Goal: Check status: Check status

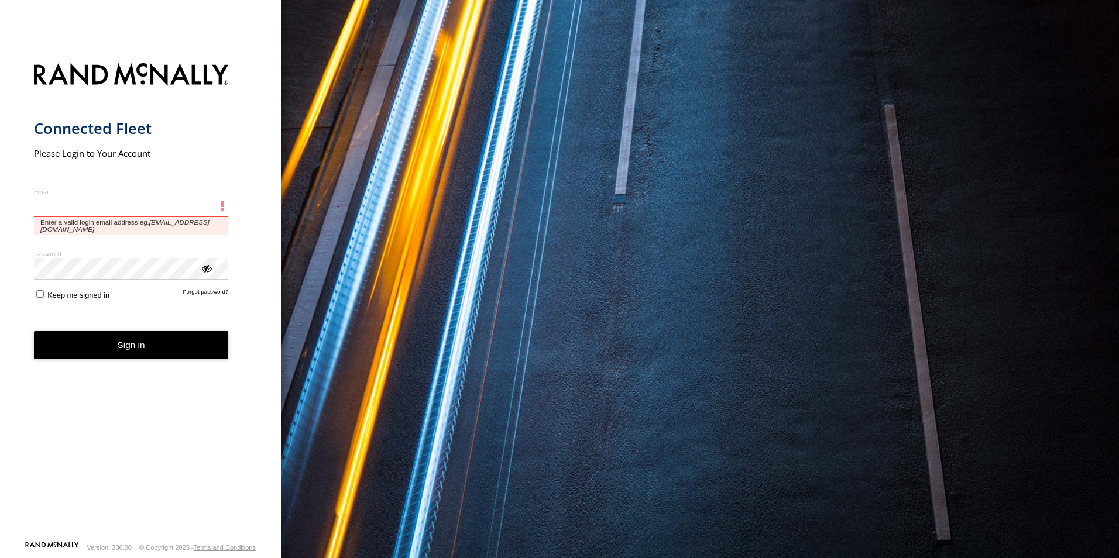
click at [73, 215] on input "Email" at bounding box center [131, 206] width 195 height 21
paste input "**********"
type input "**********"
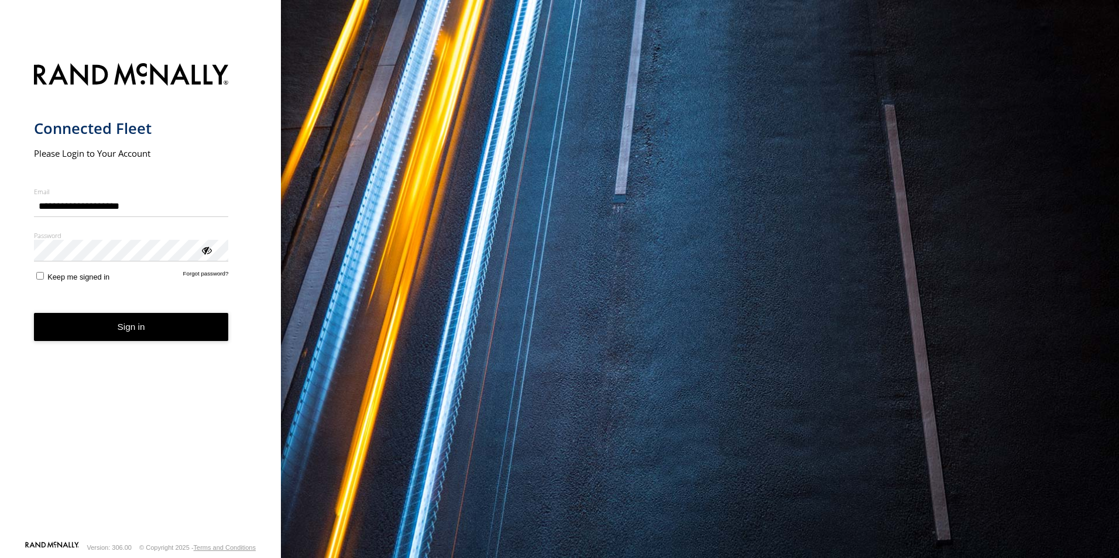
click at [115, 333] on button "Sign in" at bounding box center [131, 327] width 195 height 29
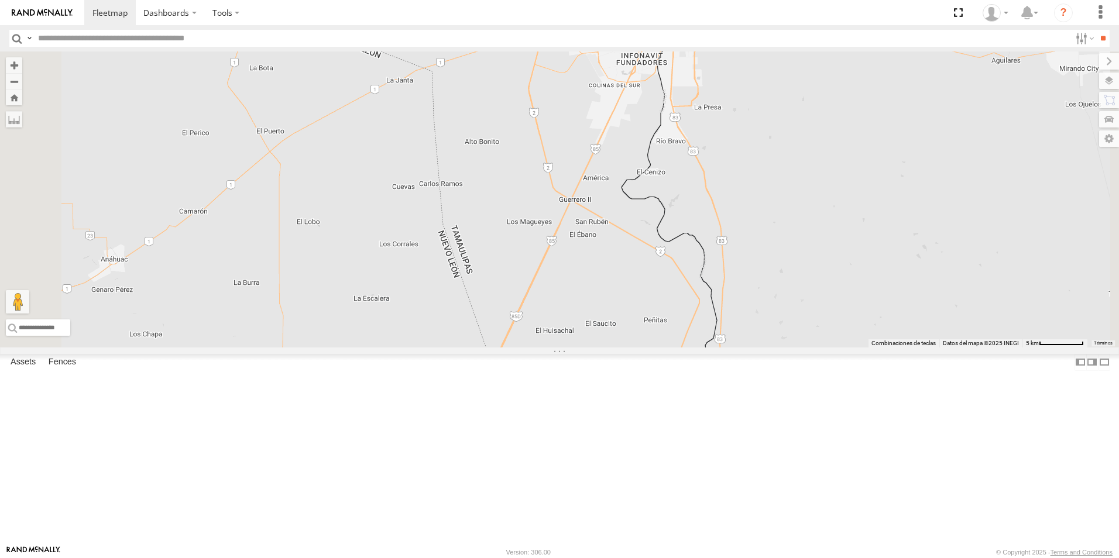
click at [564, 22] on span at bounding box center [551, 7] width 26 height 32
drag, startPoint x: 723, startPoint y: 202, endPoint x: 727, endPoint y: 256, distance: 54.5
click at [727, 253] on div "RJ034 RJ062 RJ072 RJ034 oss Nuevo Laredo Nuevo Laredo 27.48812 , -99.62088 0 20…" at bounding box center [559, 199] width 1119 height 296
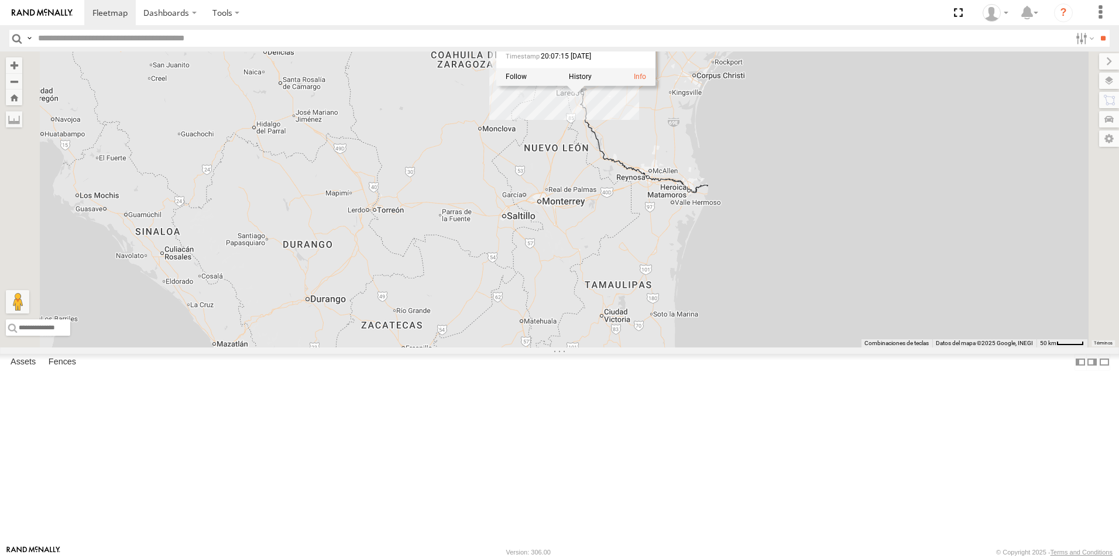
drag, startPoint x: 730, startPoint y: 247, endPoint x: 720, endPoint y: 300, distance: 53.5
click at [720, 299] on div "RJ034 RJ062 RJ072 RJ034 oss Nuevo Laredo Nuevo Laredo 27.48812 , -99.62088 0 20…" at bounding box center [559, 199] width 1119 height 296
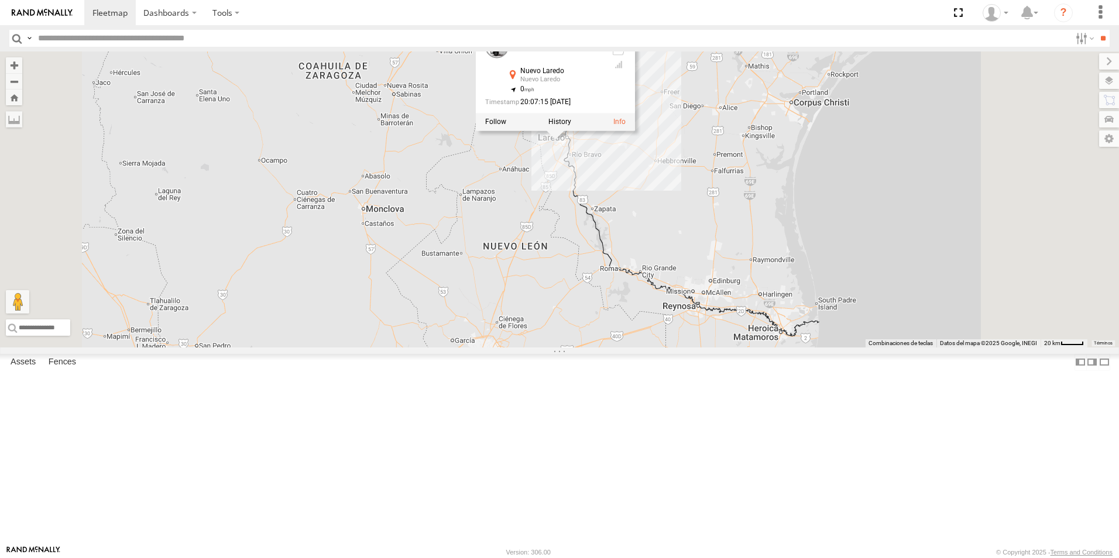
drag, startPoint x: 721, startPoint y: 308, endPoint x: 704, endPoint y: 392, distance: 85.9
click at [704, 348] on div "RJ034 RJ062 RJ072 RJ034 oss Nuevo Laredo Nuevo Laredo 27.48812 , -99.62088 0 20…" at bounding box center [559, 199] width 1119 height 296
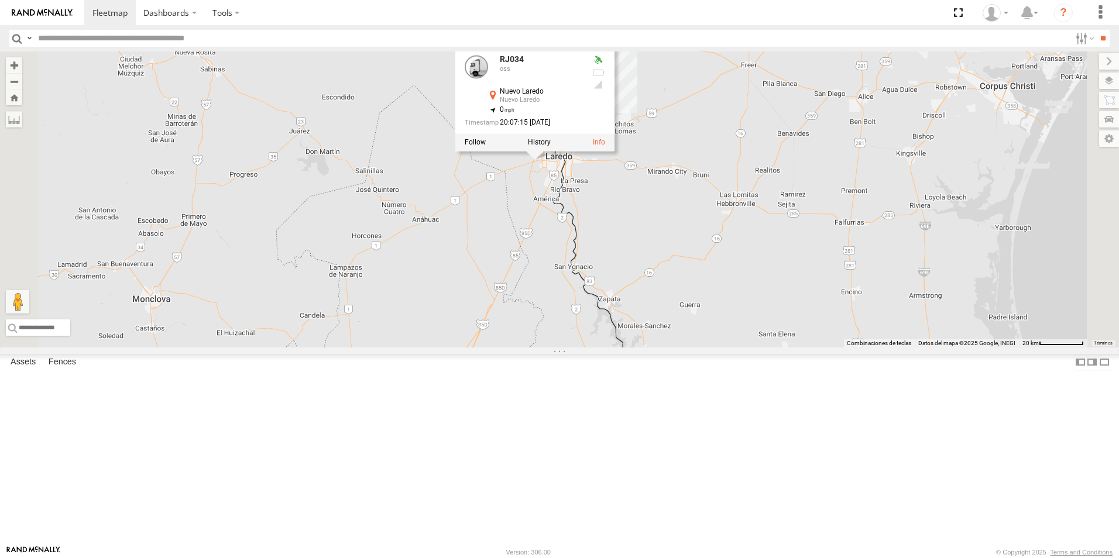
click at [761, 284] on div "RJ034 RJ062 RJ072 RJ034 oss Nuevo Laredo Nuevo Laredo 27.48812 , -99.62088 0 20…" at bounding box center [559, 199] width 1119 height 296
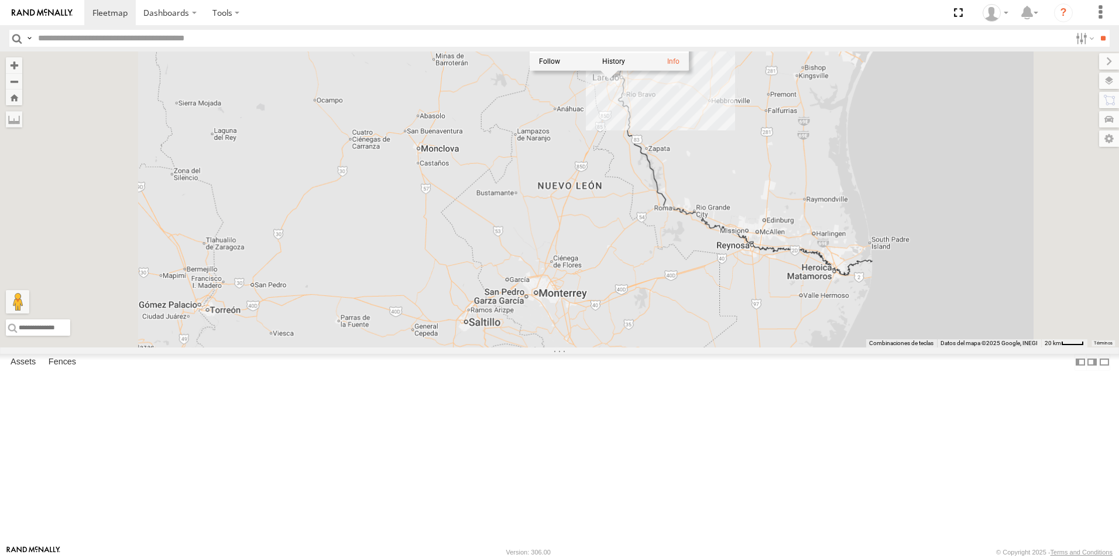
drag, startPoint x: 745, startPoint y: 247, endPoint x: 749, endPoint y: 266, distance: 19.2
click at [749, 265] on div "RJ034 RJ062 RJ072 RJ034 oss Nuevo Laredo Nuevo Laredo 27.48812 , -99.62088 0 20…" at bounding box center [559, 199] width 1119 height 296
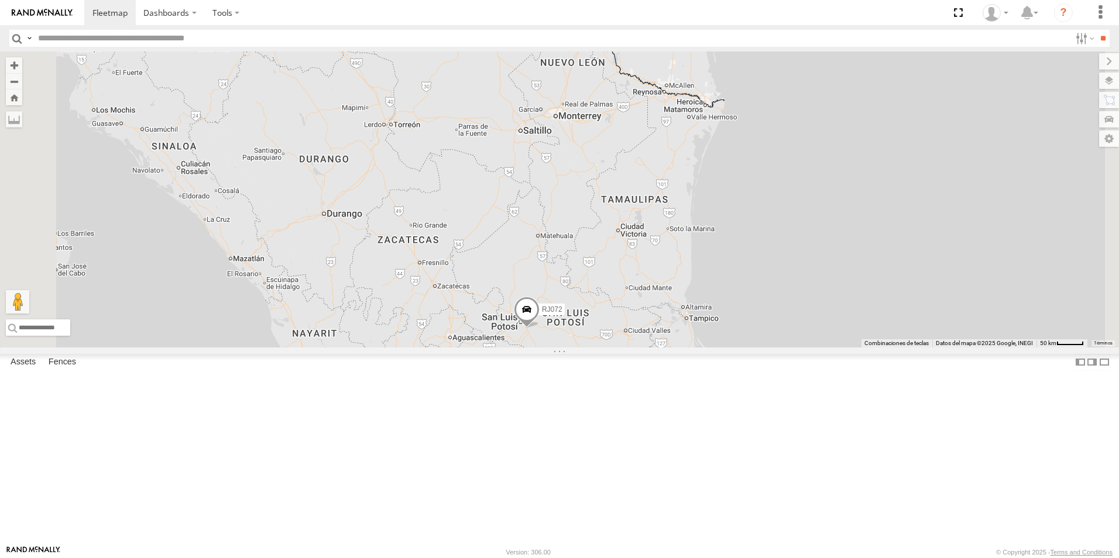
drag, startPoint x: 704, startPoint y: 216, endPoint x: 690, endPoint y: 321, distance: 106.2
click at [690, 321] on div "RJ034 RJ062 RJ072" at bounding box center [559, 199] width 1119 height 296
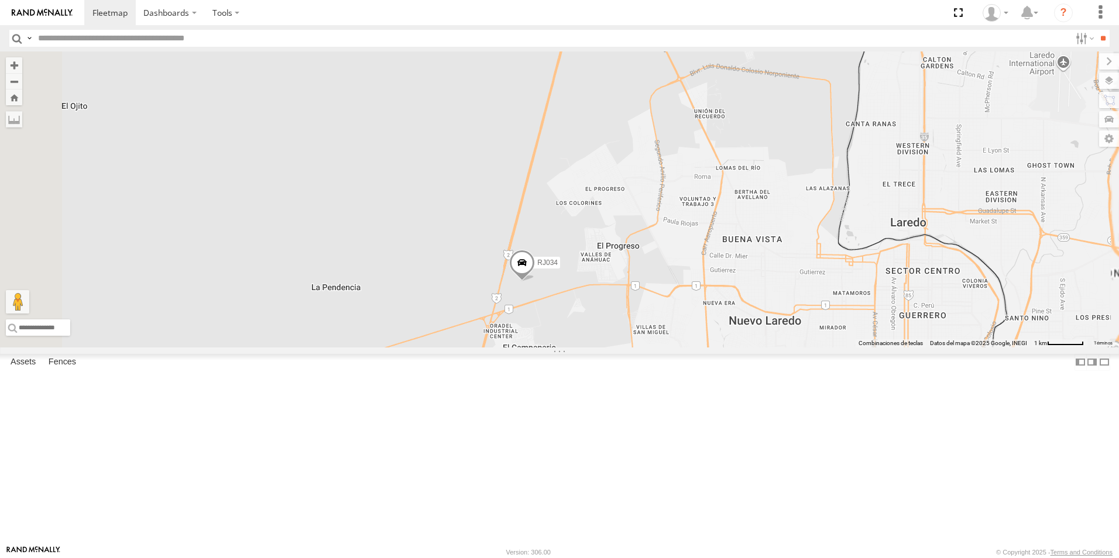
click at [535, 282] on span at bounding box center [522, 266] width 26 height 32
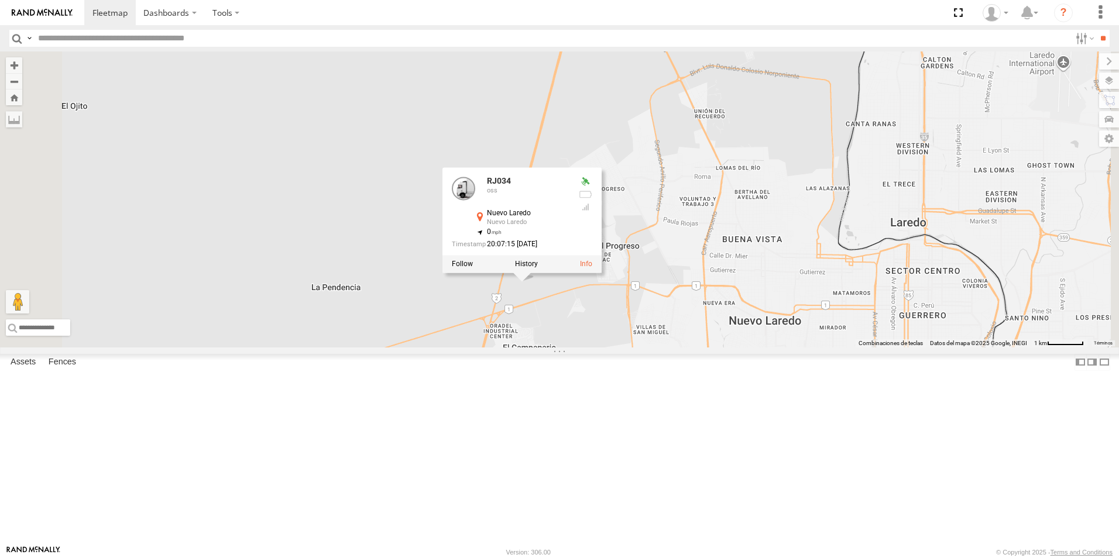
click at [720, 348] on div "RJ034 RJ062 RJ072 RJ034 oss Nuevo Laredo Nuevo Laredo 27.48812 , -99.62088 0 20…" at bounding box center [559, 199] width 1119 height 296
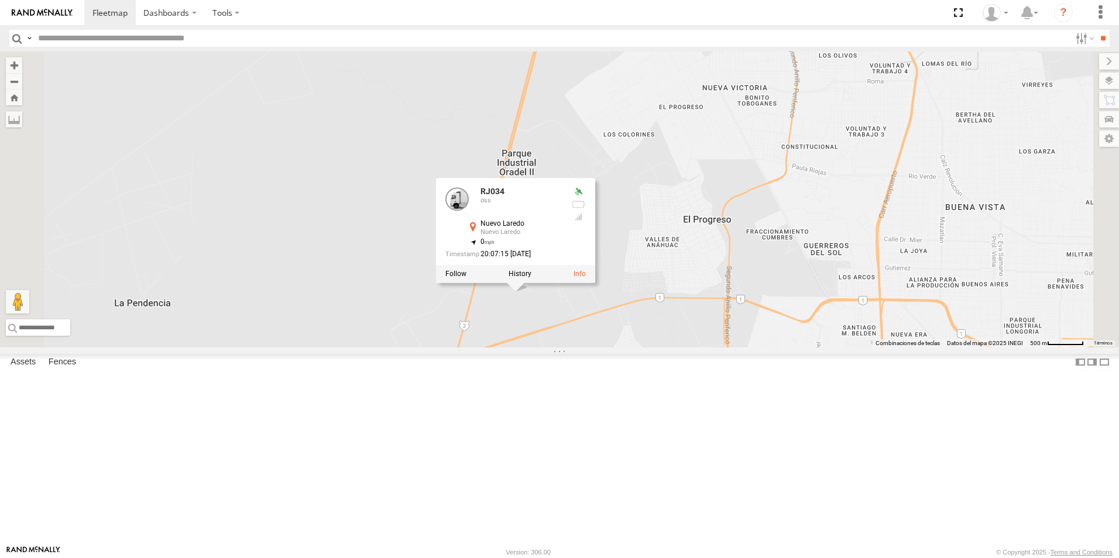
click at [770, 348] on div "RJ034 RJ062 RJ072 RJ034 oss Nuevo Laredo Nuevo Laredo 27.48812 , -99.62088 0 20…" at bounding box center [559, 199] width 1119 height 296
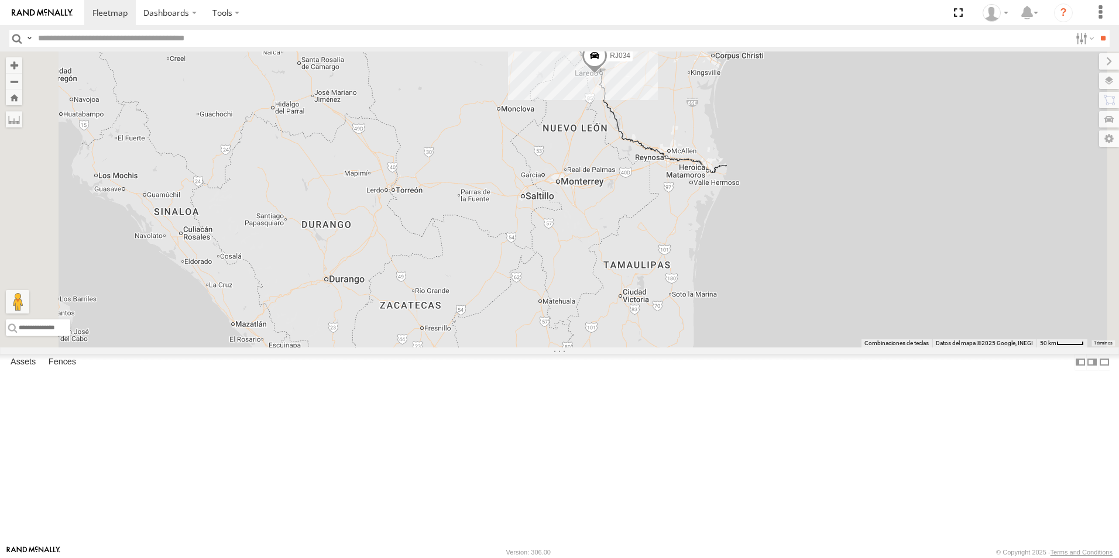
click at [739, 186] on div "RJ034 RJ062 RJ072" at bounding box center [559, 199] width 1119 height 296
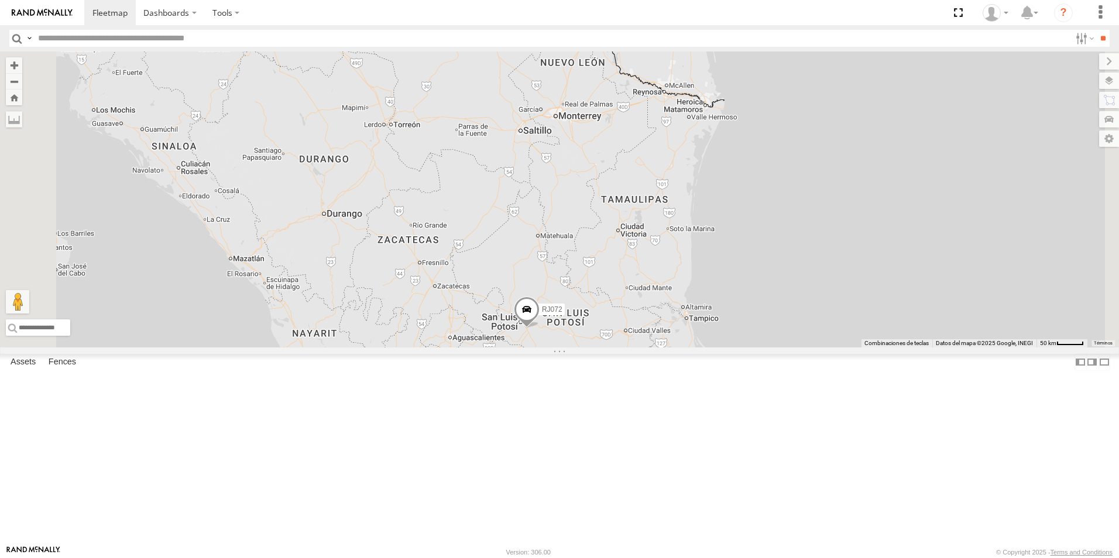
click at [0, 0] on div "RJ034" at bounding box center [0, 0] width 0 height 0
